Goal: Task Accomplishment & Management: Complete application form

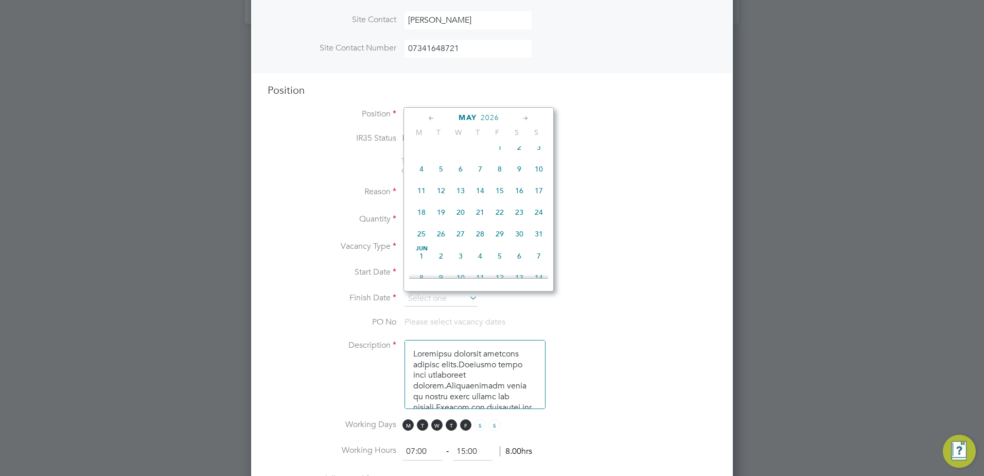
click at [434, 116] on icon at bounding box center [432, 118] width 10 height 11
click at [478, 225] on span "30" at bounding box center [480, 216] width 20 height 20
type input "[DATE]"
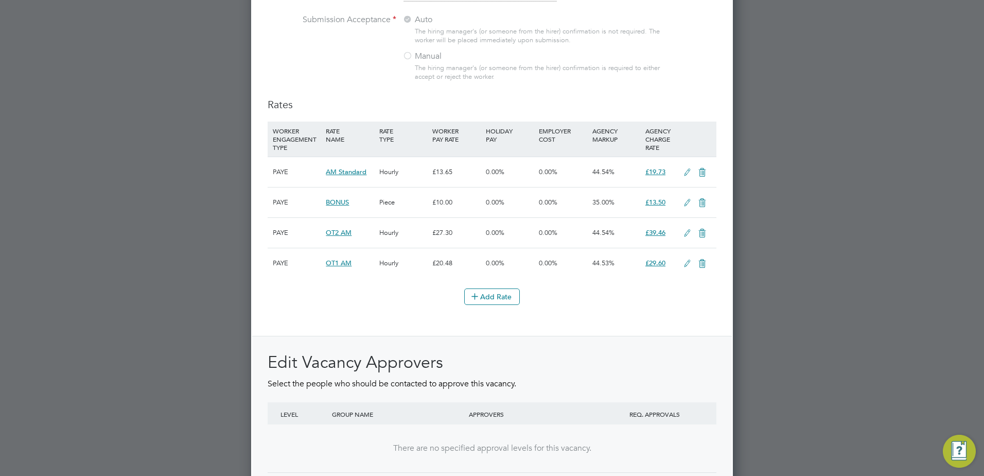
scroll to position [1268, 0]
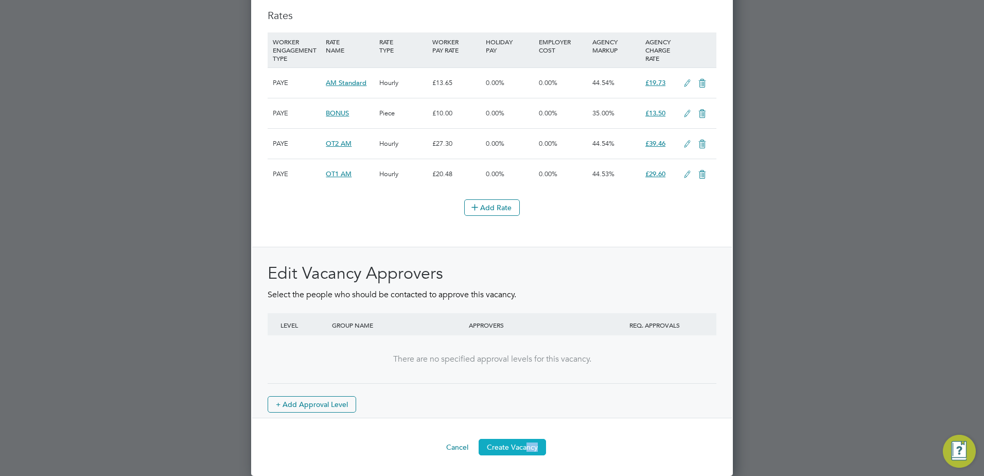
drag, startPoint x: 526, startPoint y: 455, endPoint x: 512, endPoint y: 447, distance: 15.7
click at [512, 447] on button "Create Vacancy" at bounding box center [512, 447] width 67 height 16
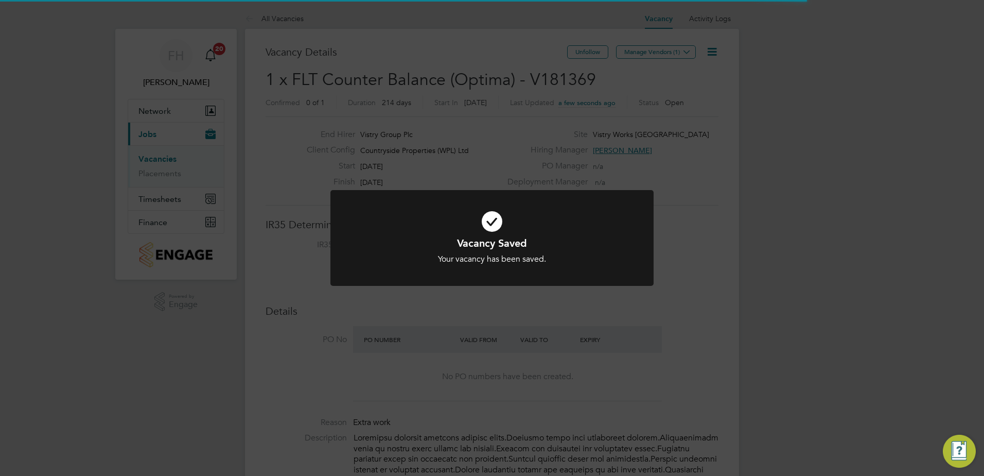
scroll to position [30, 72]
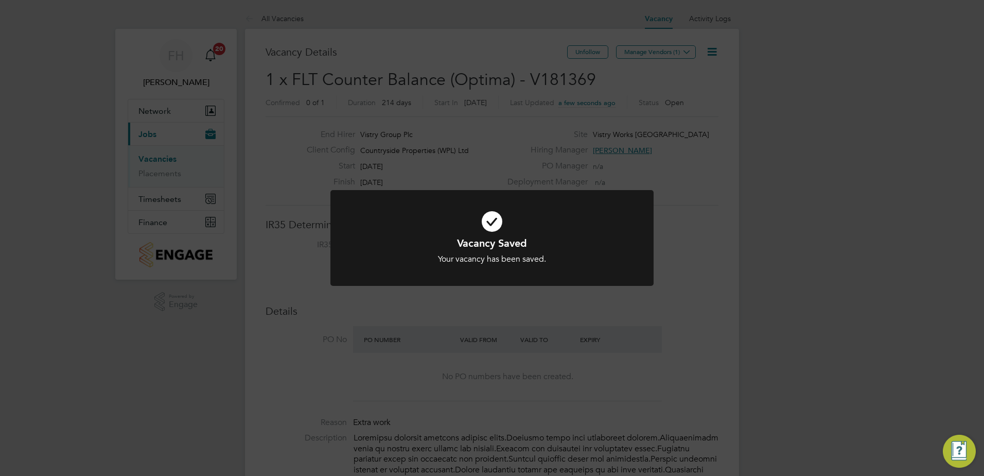
click at [705, 240] on div "Vacancy Saved Your vacancy has been saved. Cancel Okay" at bounding box center [492, 238] width 984 height 476
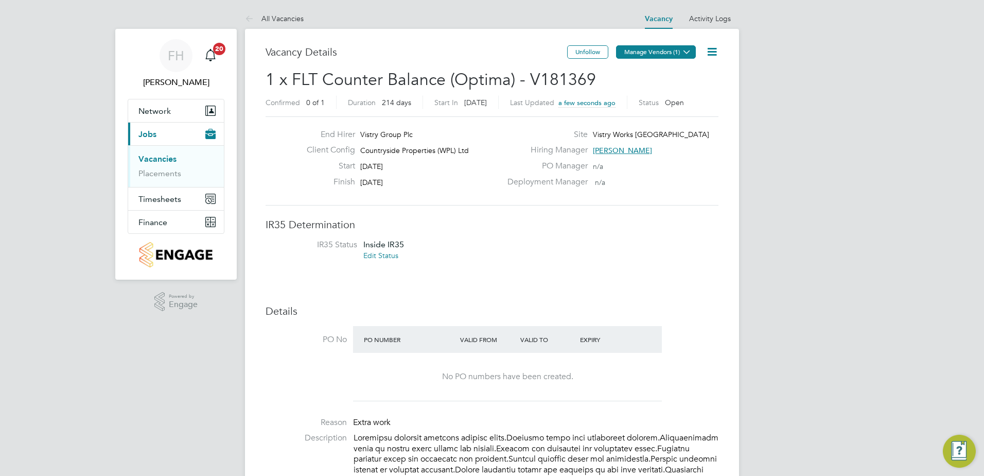
click at [683, 50] on icon at bounding box center [687, 52] width 8 height 8
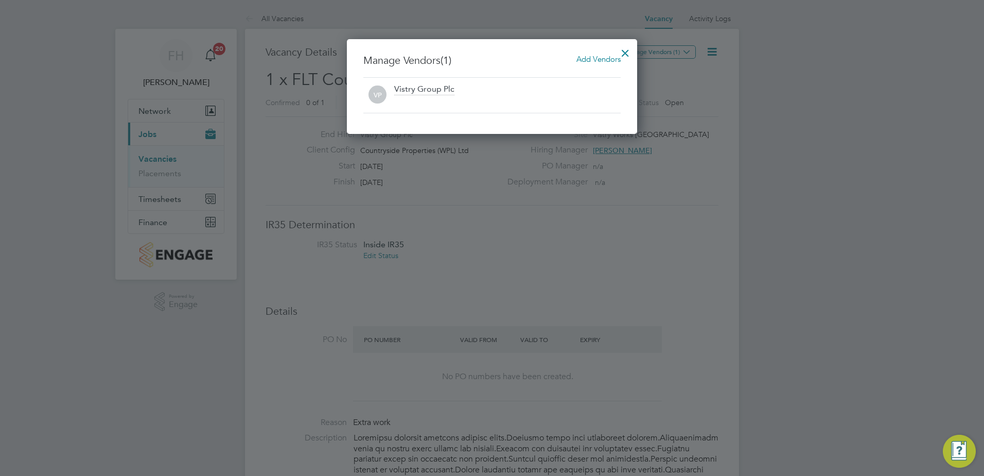
click at [599, 61] on span "Add Vendors" at bounding box center [599, 59] width 44 height 10
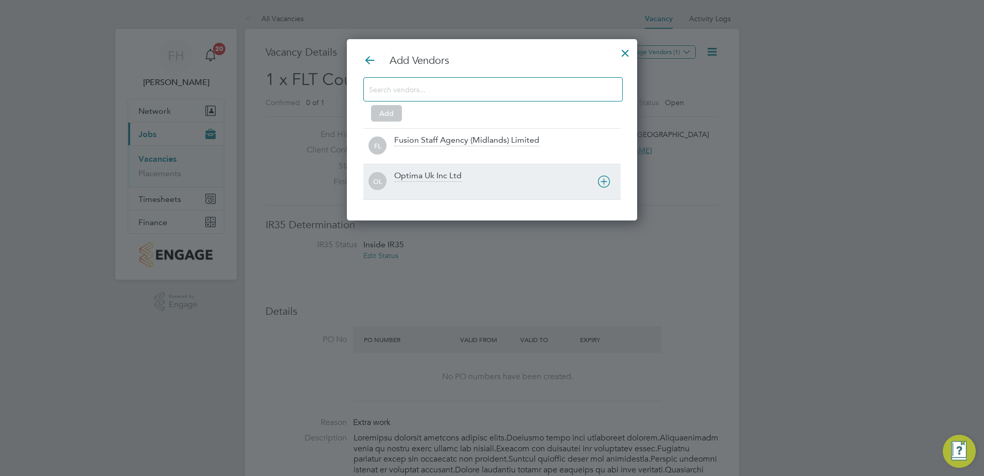
click at [427, 179] on div "Optima Uk Inc Ltd" at bounding box center [427, 175] width 67 height 11
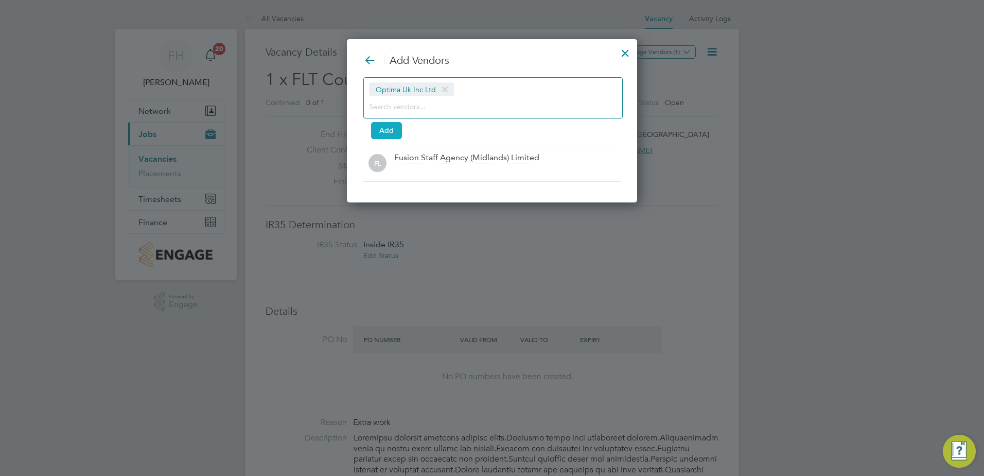
click at [387, 127] on button "Add" at bounding box center [386, 130] width 31 height 16
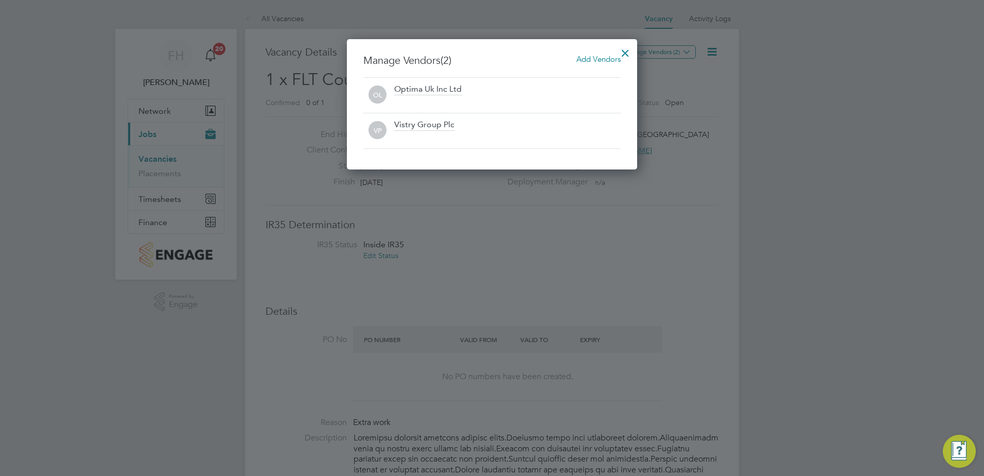
click at [444, 91] on div "Optima Uk Inc Ltd" at bounding box center [427, 89] width 67 height 11
click at [625, 52] on div at bounding box center [625, 50] width 19 height 19
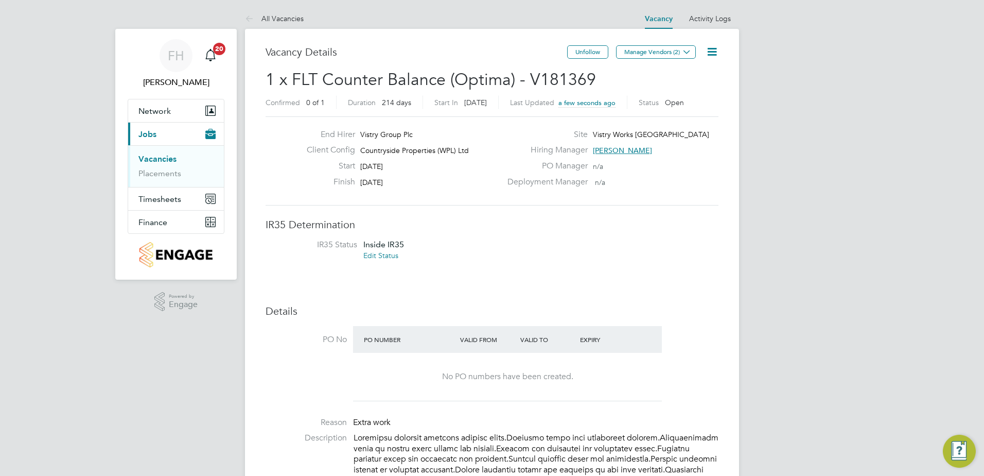
click at [267, 19] on link "All Vacancies" at bounding box center [274, 18] width 59 height 9
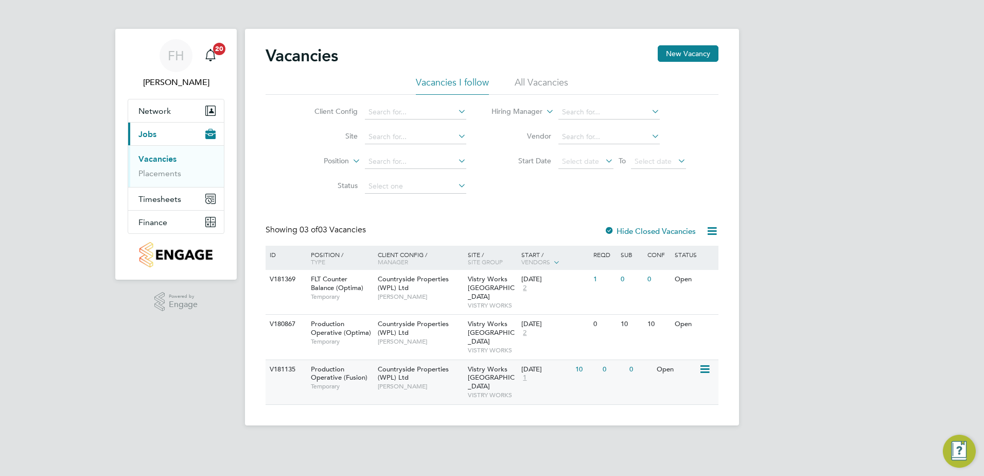
click at [655, 360] on div "Open" at bounding box center [676, 369] width 45 height 19
click at [919, 193] on div "FH [PERSON_NAME] Notifications 20 Applications: Network Team Members Sites Work…" at bounding box center [492, 221] width 984 height 442
